Goal: Transaction & Acquisition: Subscribe to service/newsletter

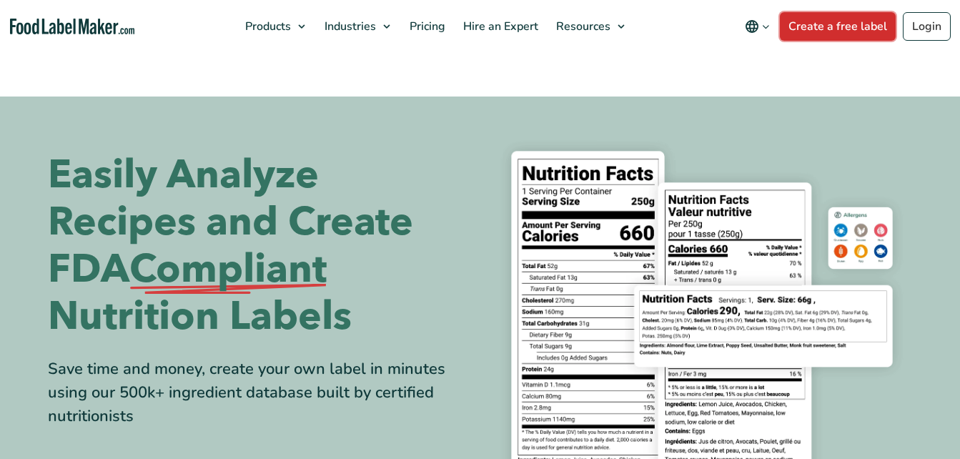
click at [832, 34] on link "Create a free label" at bounding box center [838, 26] width 116 height 29
